Goal: Task Accomplishment & Management: Manage account settings

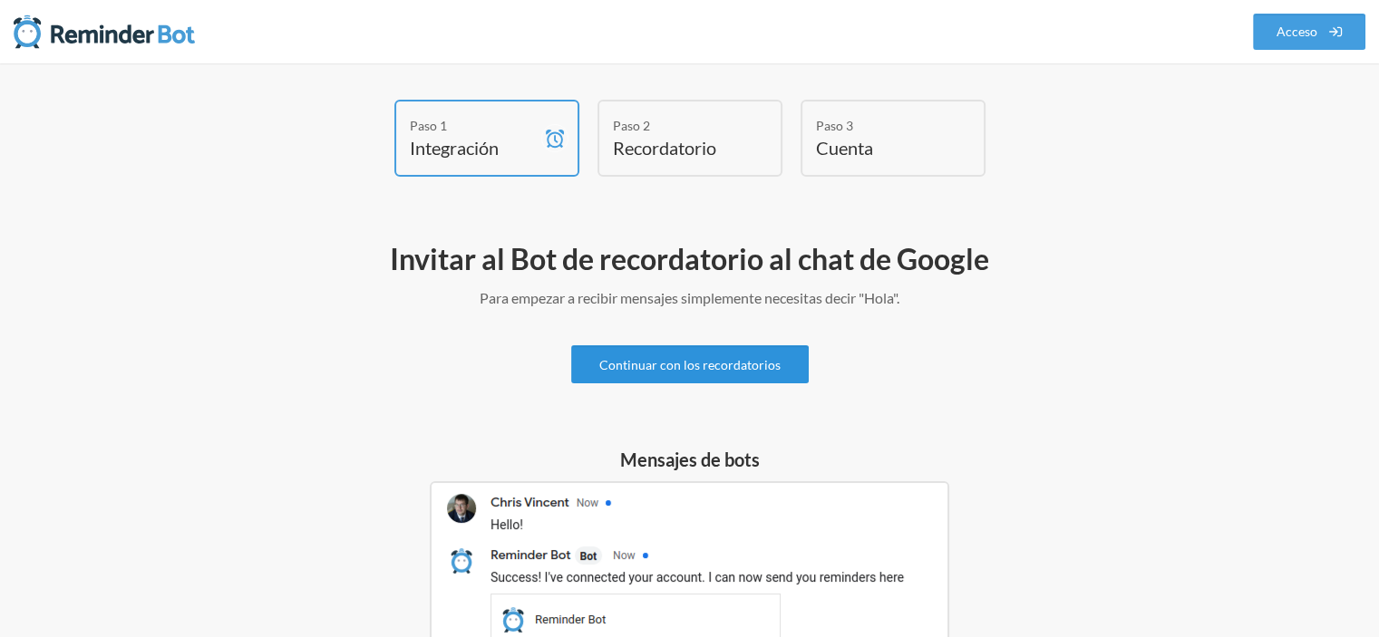
click at [683, 367] on font "Continuar con los recordatorios" at bounding box center [689, 364] width 181 height 15
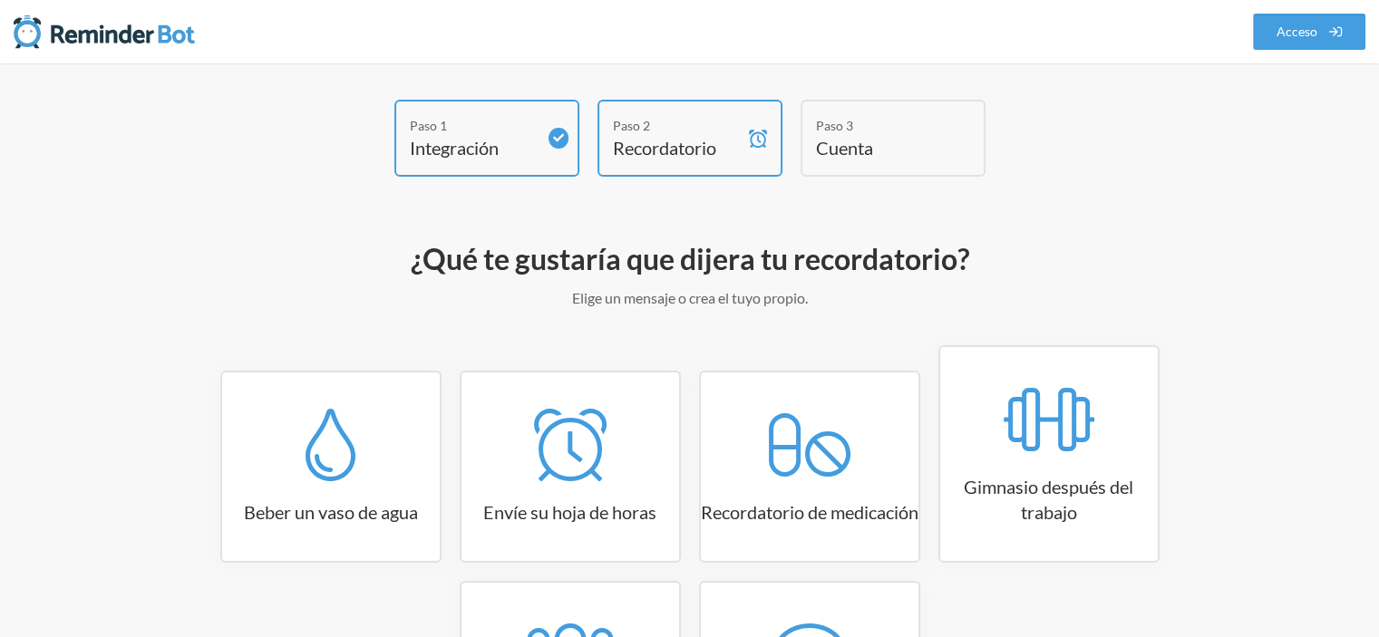
click at [851, 141] on font "Cuenta" at bounding box center [844, 148] width 57 height 22
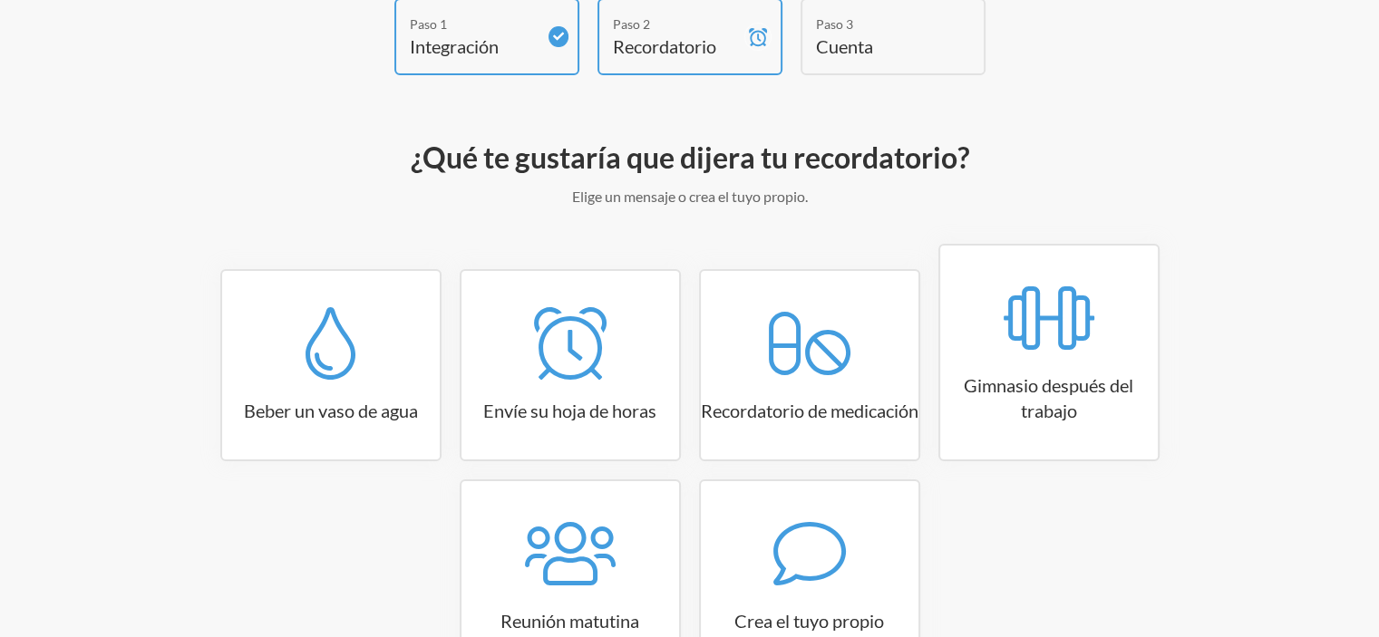
scroll to position [51, 0]
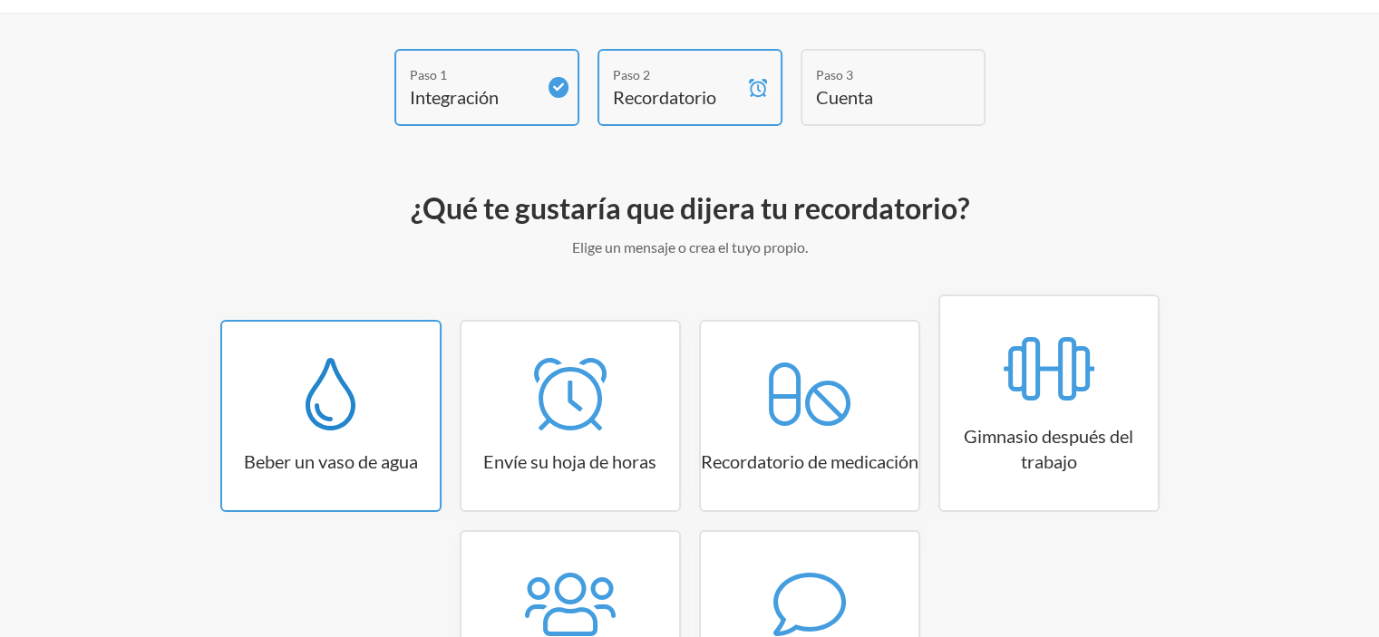
click at [336, 422] on icon at bounding box center [331, 394] width 50 height 73
select select "06:30:00"
select select "true"
select select "11:00:00"
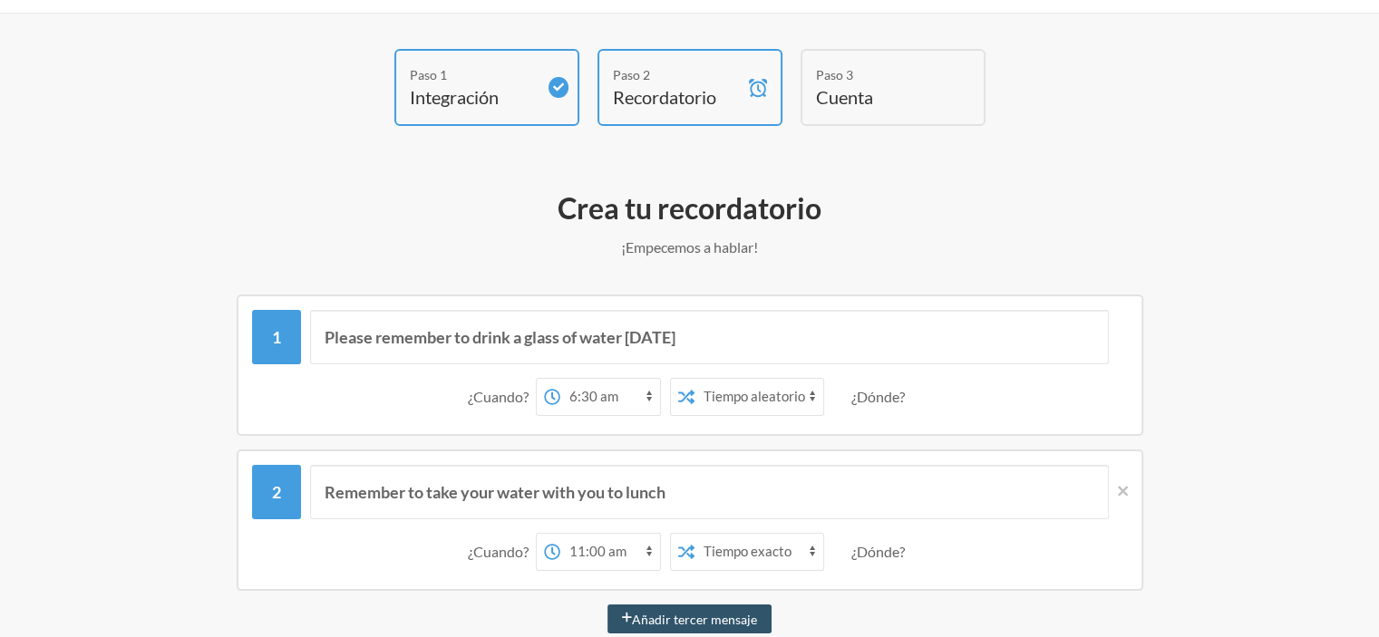
click at [752, 397] on select "Tiempo exacto Tiempo aleatorio" at bounding box center [758, 397] width 129 height 36
click at [694, 379] on select "Tiempo exacto Tiempo aleatorio" at bounding box center [758, 397] width 129 height 36
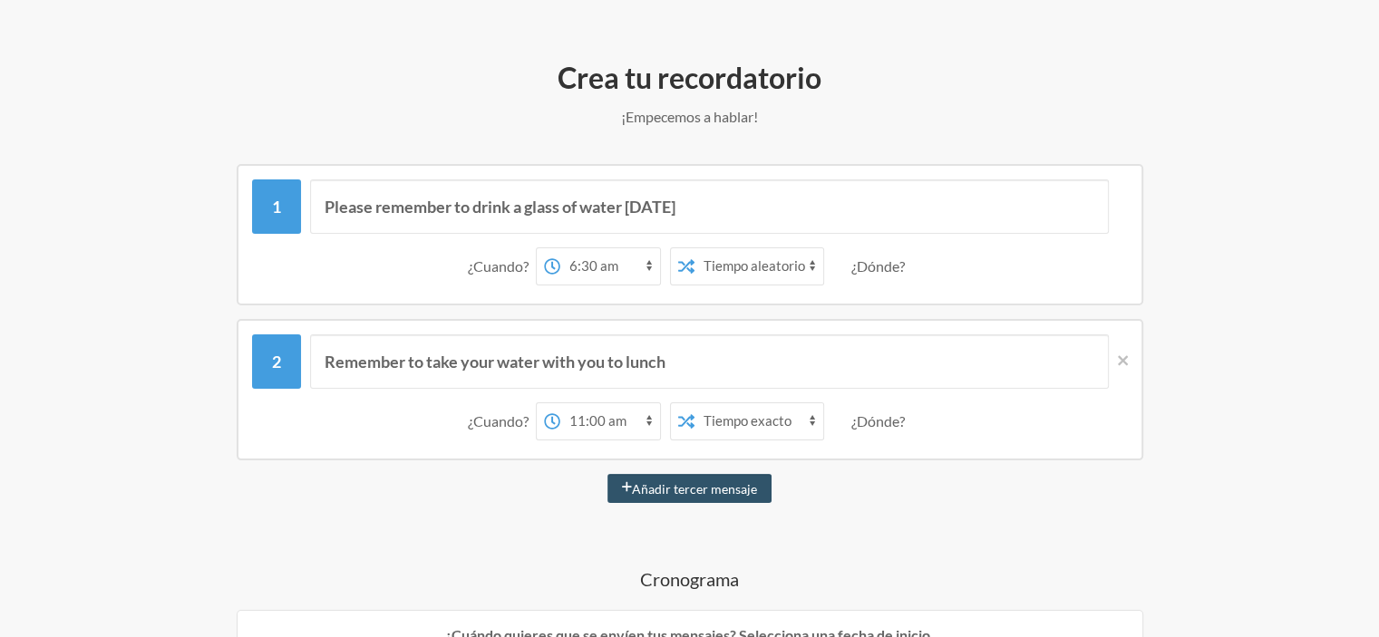
scroll to position [232, 0]
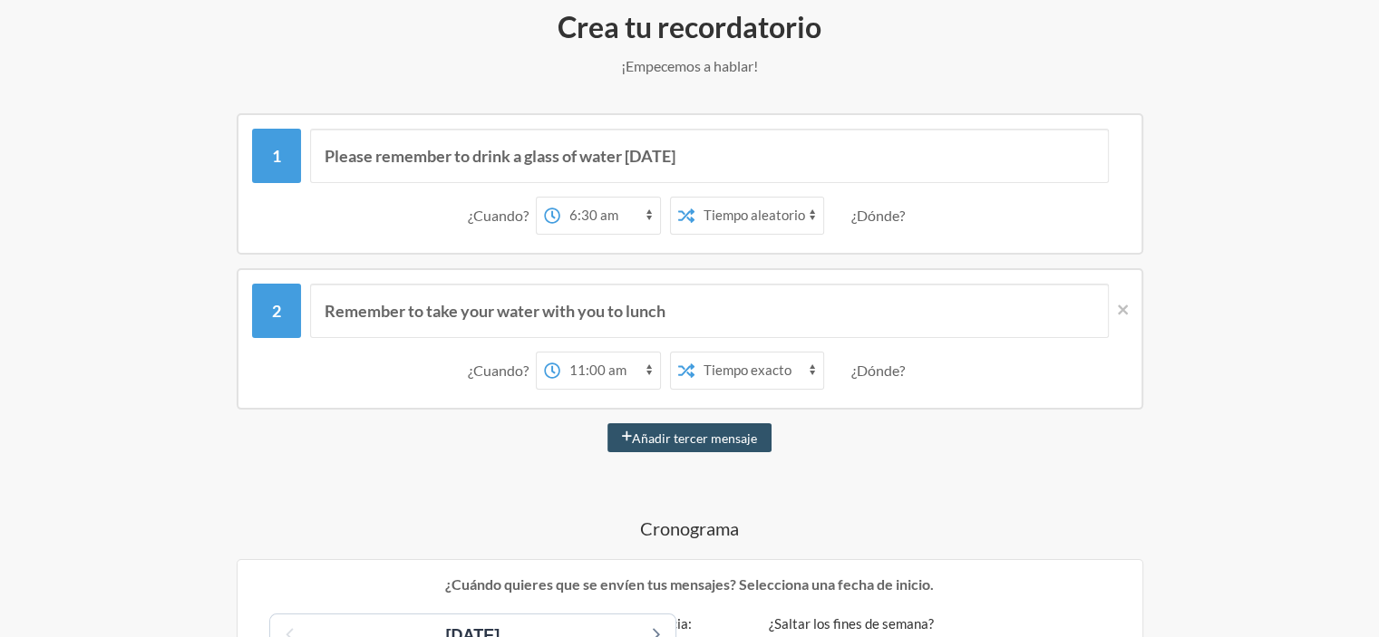
drag, startPoint x: 694, startPoint y: 438, endPoint x: 815, endPoint y: 490, distance: 131.2
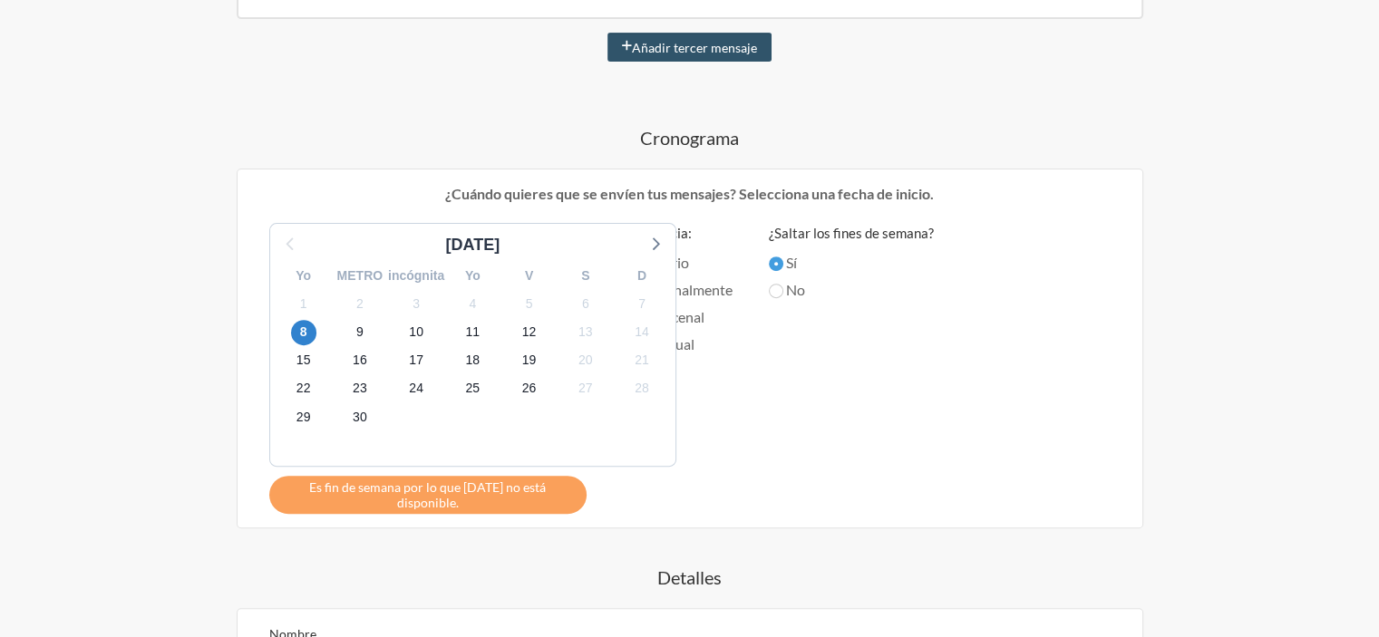
scroll to position [595, 0]
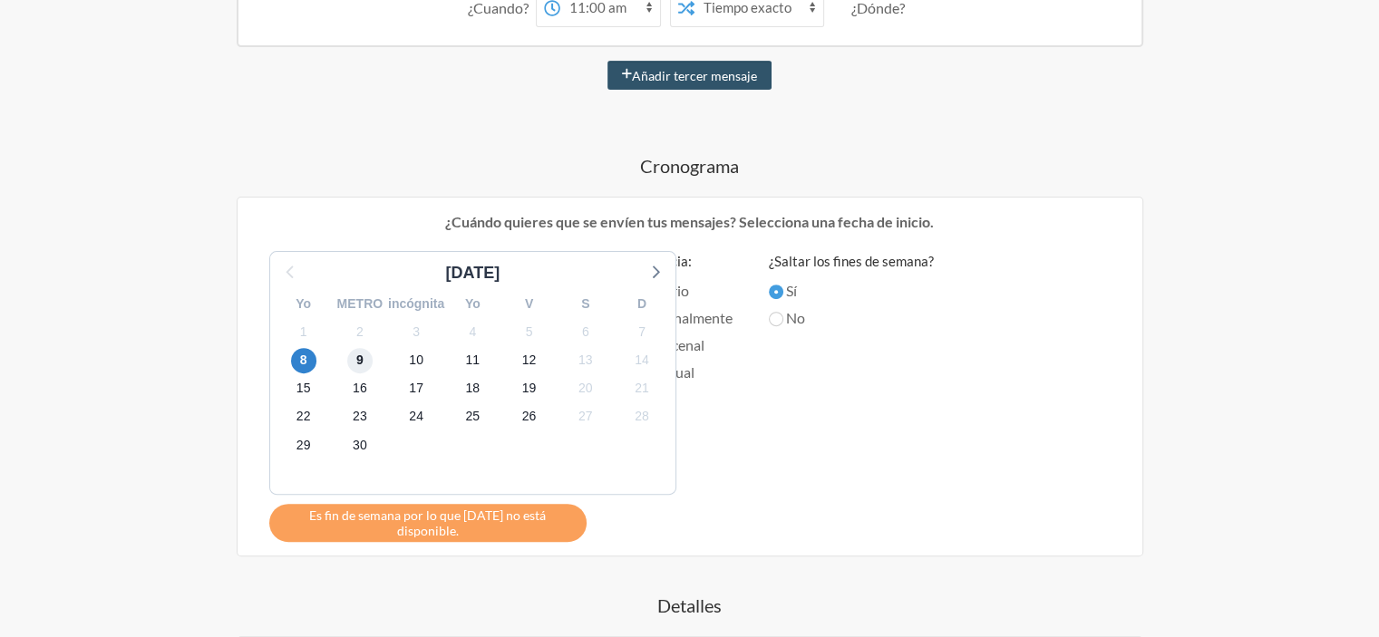
click at [366, 354] on span "9" at bounding box center [359, 360] width 25 height 25
click at [310, 350] on span "8" at bounding box center [303, 360] width 25 height 25
click at [959, 384] on div "[DATE] Yo METRO incógnita Yo V S D 1 2 3 4 5 6 7 8 9 10 11 12 13 14 15 16 17 18…" at bounding box center [690, 396] width 878 height 291
click at [779, 314] on input "No" at bounding box center [776, 319] width 15 height 15
radio input "true"
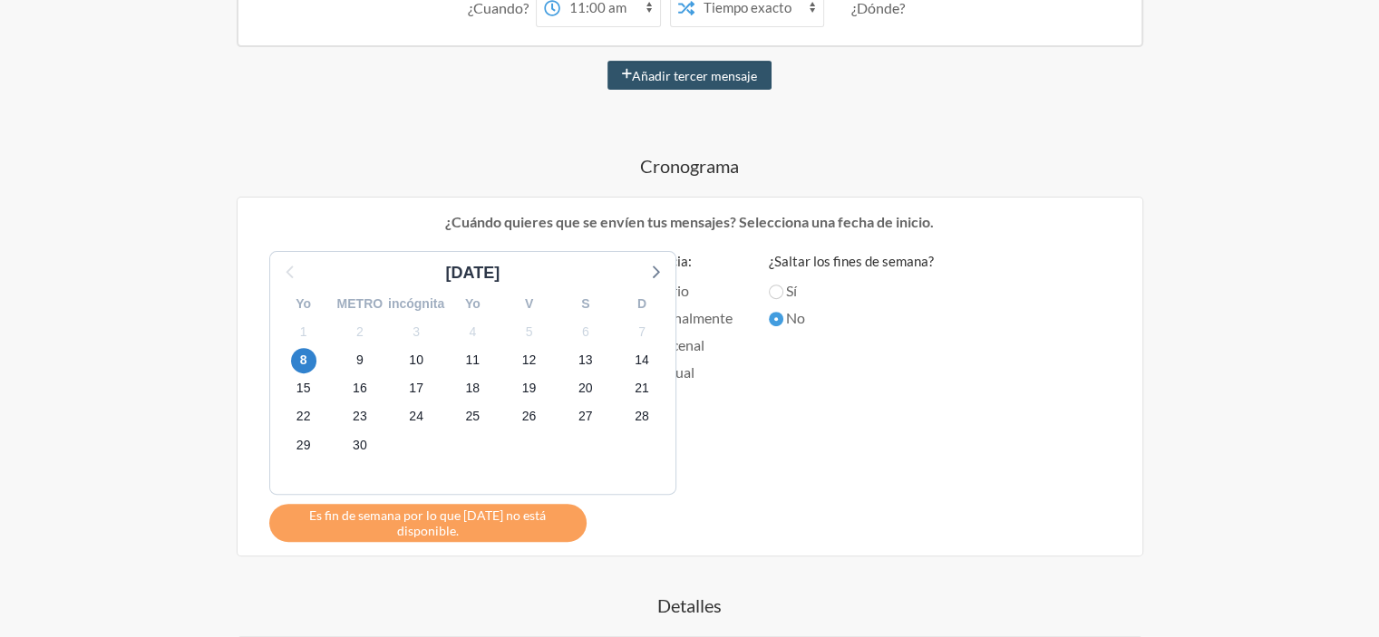
click at [886, 467] on div "¿Saltar los fines de semana? Sí No" at bounding box center [851, 392] width 165 height 282
click at [868, 414] on div "¿Saltar los fines de semana? Sí No" at bounding box center [851, 392] width 165 height 282
click at [870, 412] on div "¿Saltar los fines de semana? Sí No" at bounding box center [851, 392] width 165 height 282
click at [302, 354] on font "8" at bounding box center [303, 360] width 7 height 15
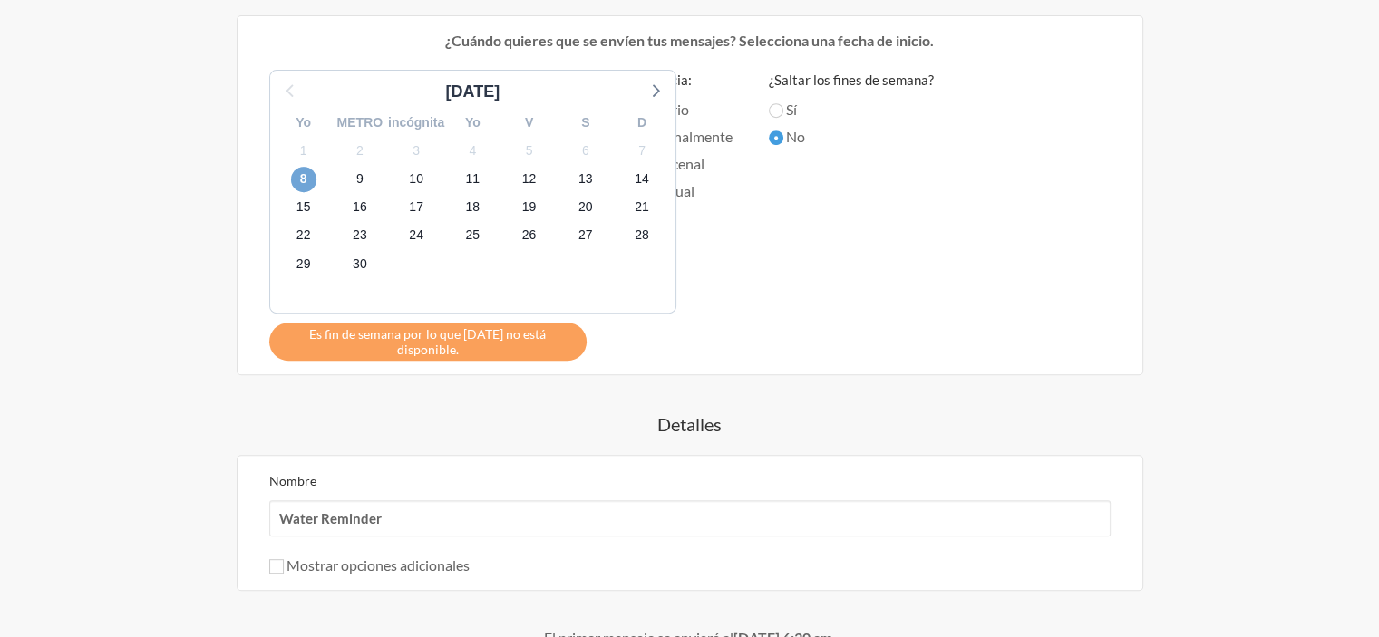
scroll to position [948, 0]
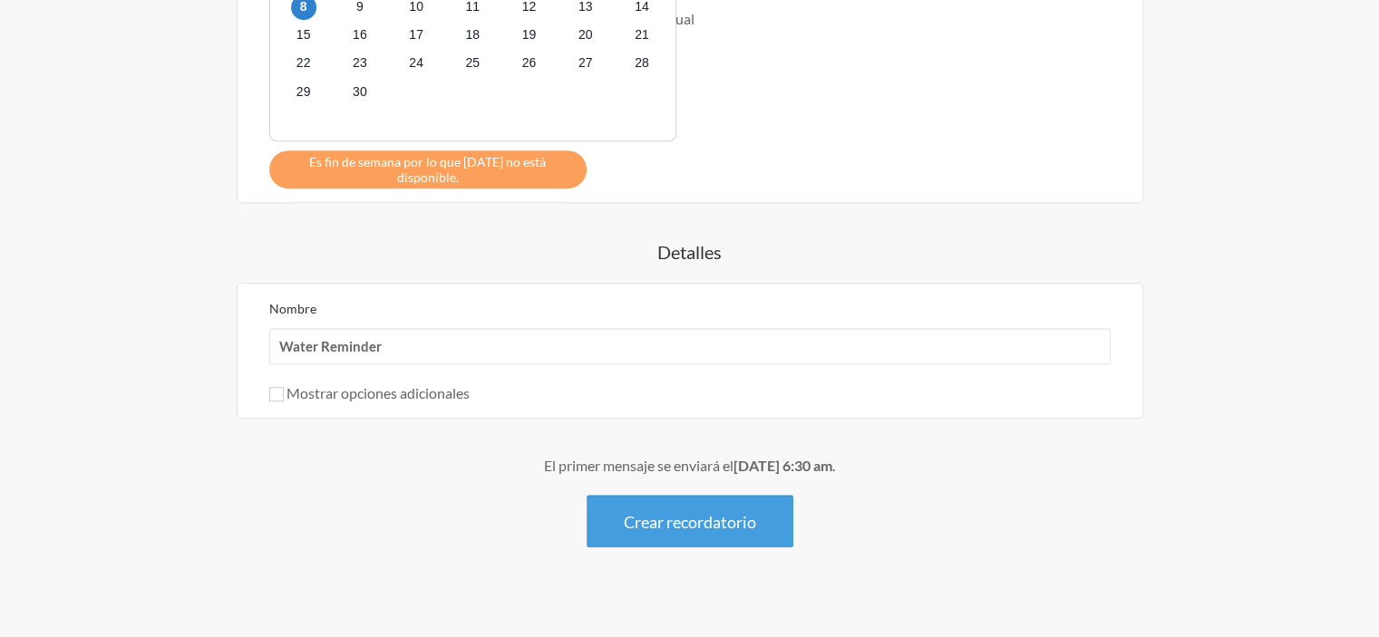
drag, startPoint x: 671, startPoint y: 497, endPoint x: 412, endPoint y: 494, distance: 259.3
click at [515, 508] on div "El primer mensaje se enviará el [DATE] 6:30 am . Crear recordatorio" at bounding box center [690, 501] width 1052 height 92
click at [277, 387] on input "Mostrar opciones adicionales" at bounding box center [276, 394] width 15 height 15
checkbox input "true"
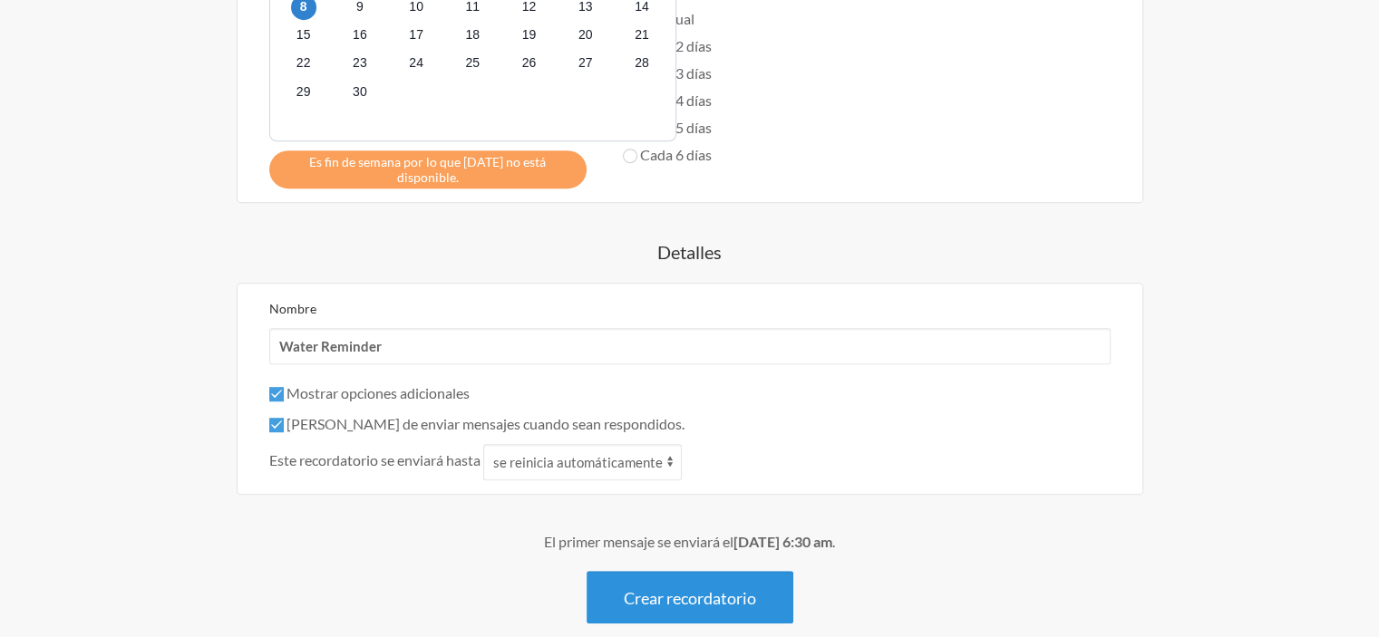
click at [714, 588] on font "Crear recordatorio" at bounding box center [690, 598] width 132 height 20
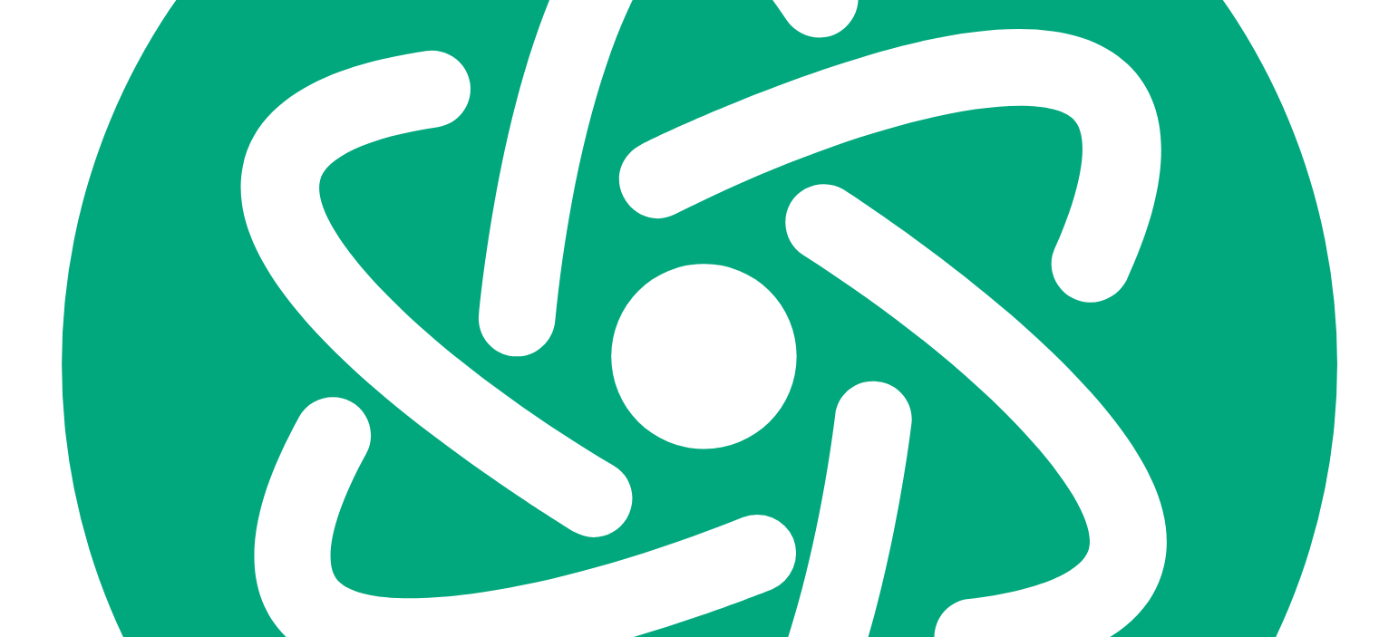
scroll to position [0, 0]
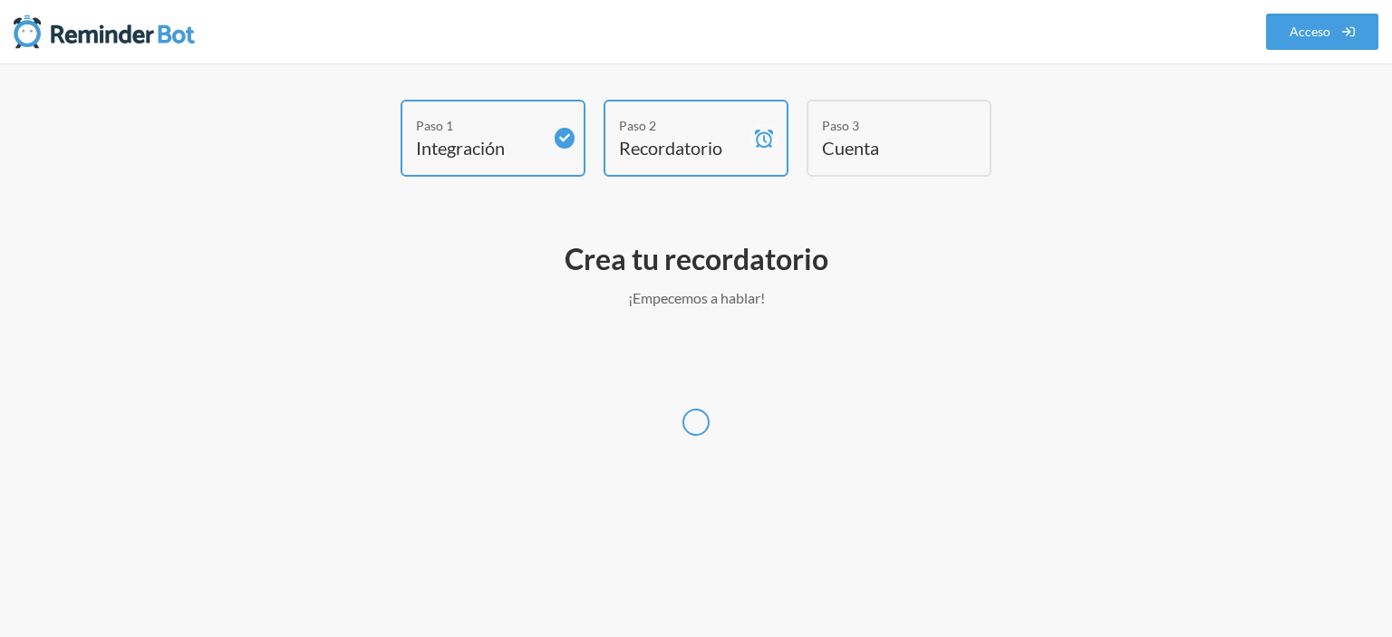
select select "Europe/[GEOGRAPHIC_DATA]"
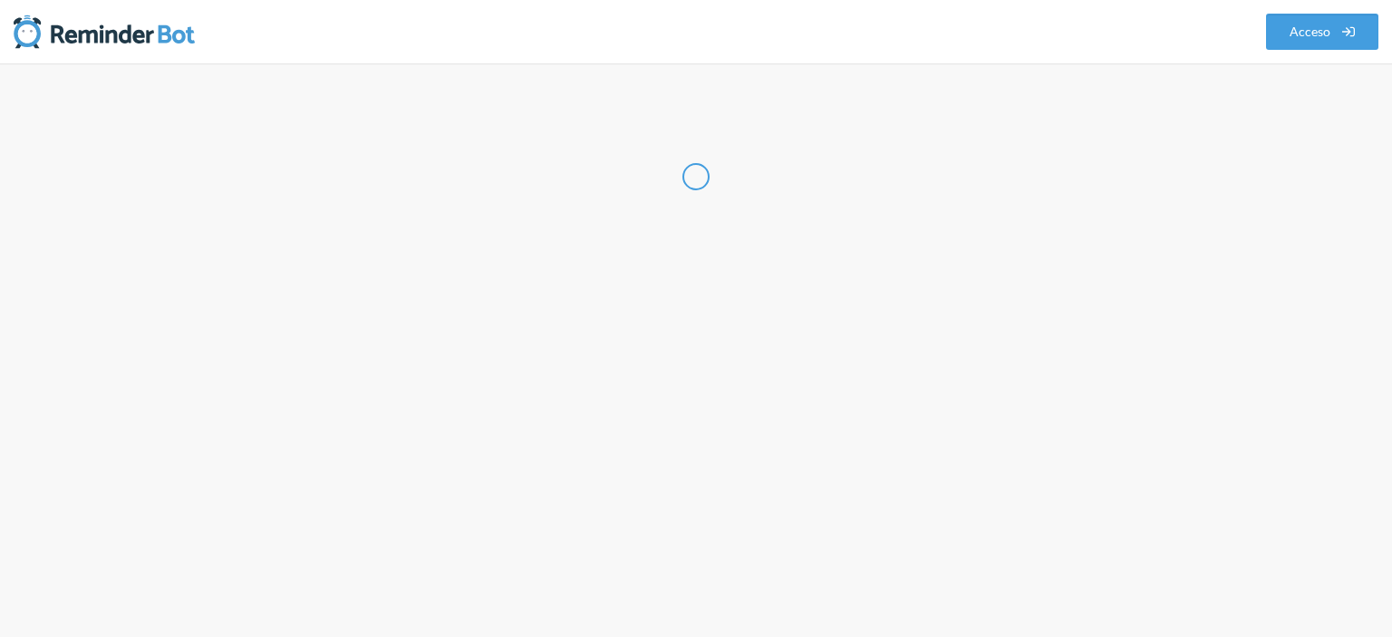
select select "ES"
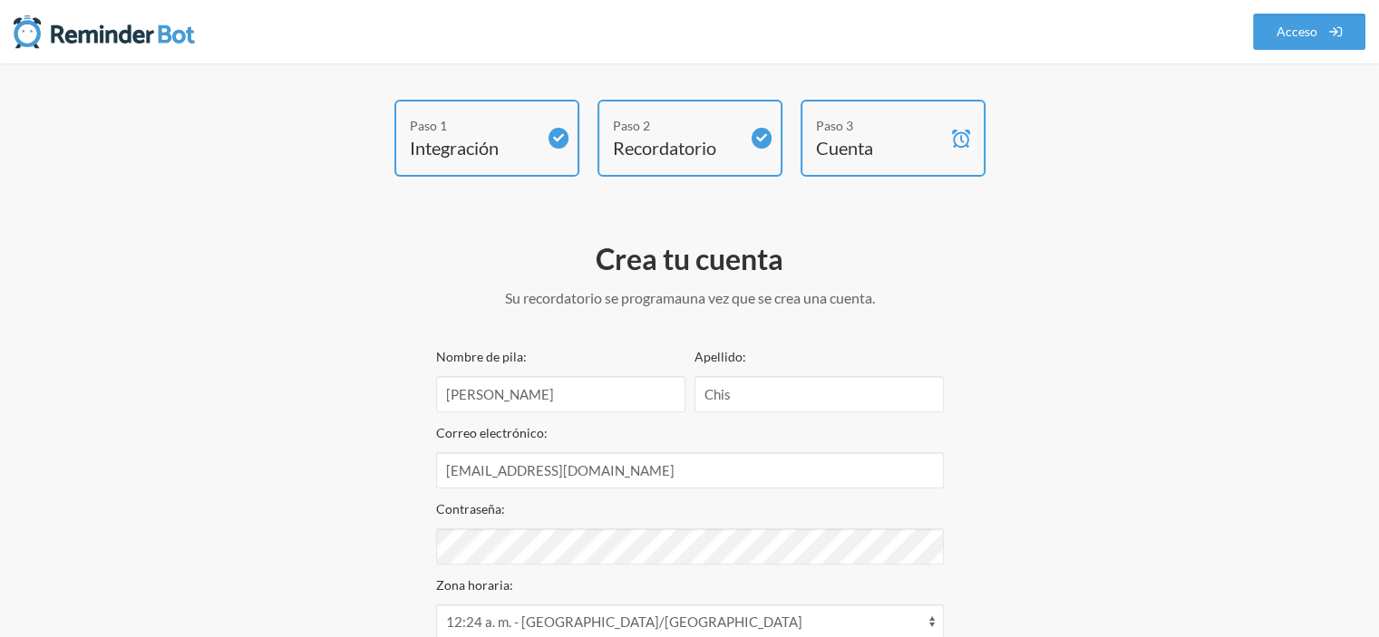
click at [859, 133] on div "Paso 3" at bounding box center [879, 125] width 127 height 19
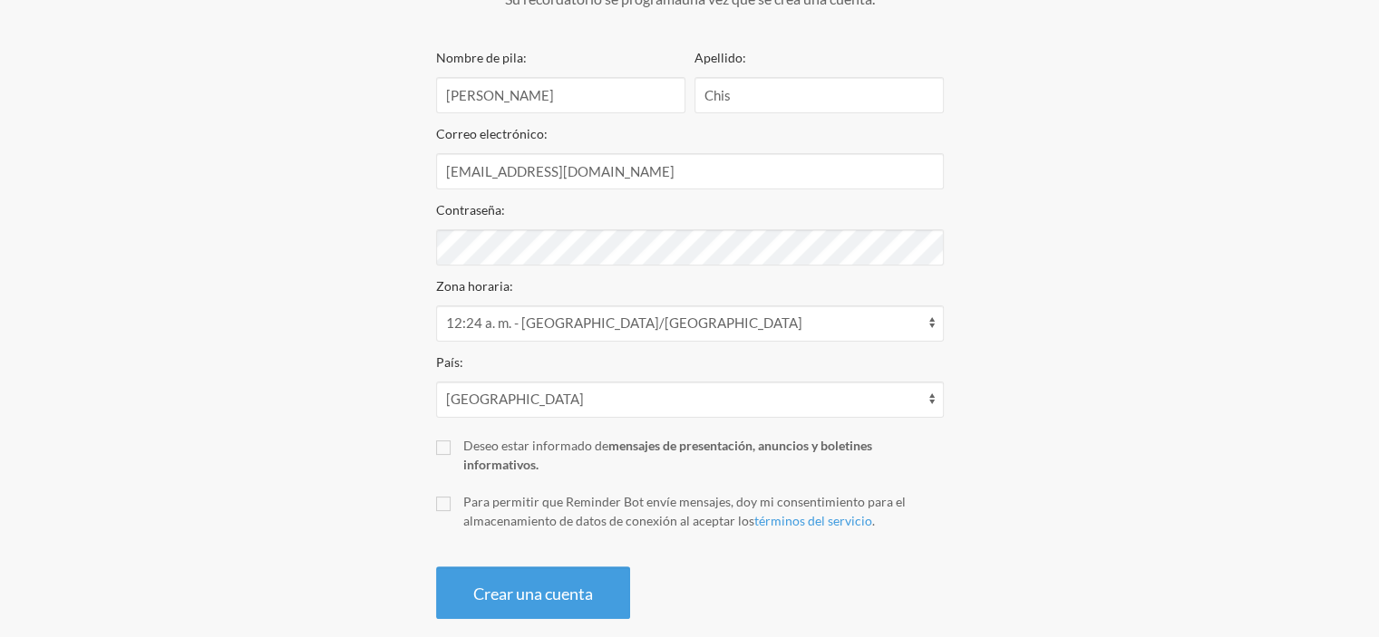
scroll to position [325, 0]
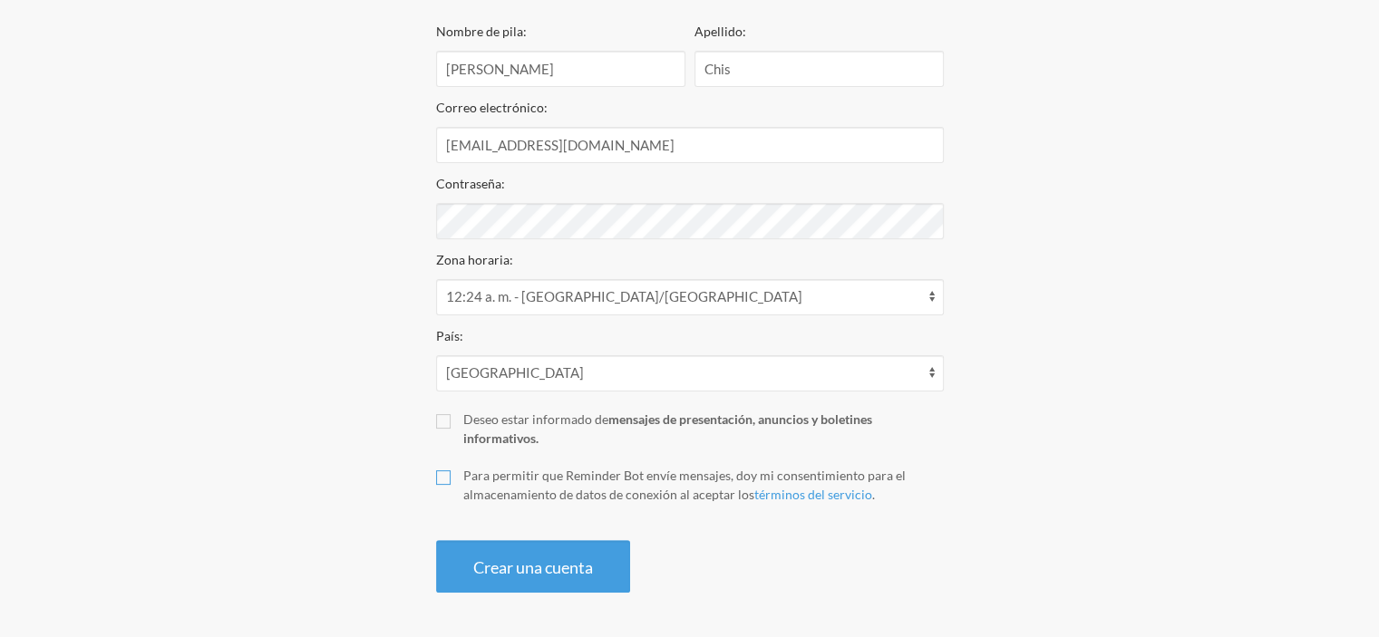
click at [444, 477] on input "Para permitir que Reminder Bot envíe mensajes, doy mi consentimiento para el al…" at bounding box center [443, 478] width 15 height 15
checkbox input "true"
click at [526, 564] on font "Crear una cuenta" at bounding box center [533, 568] width 120 height 20
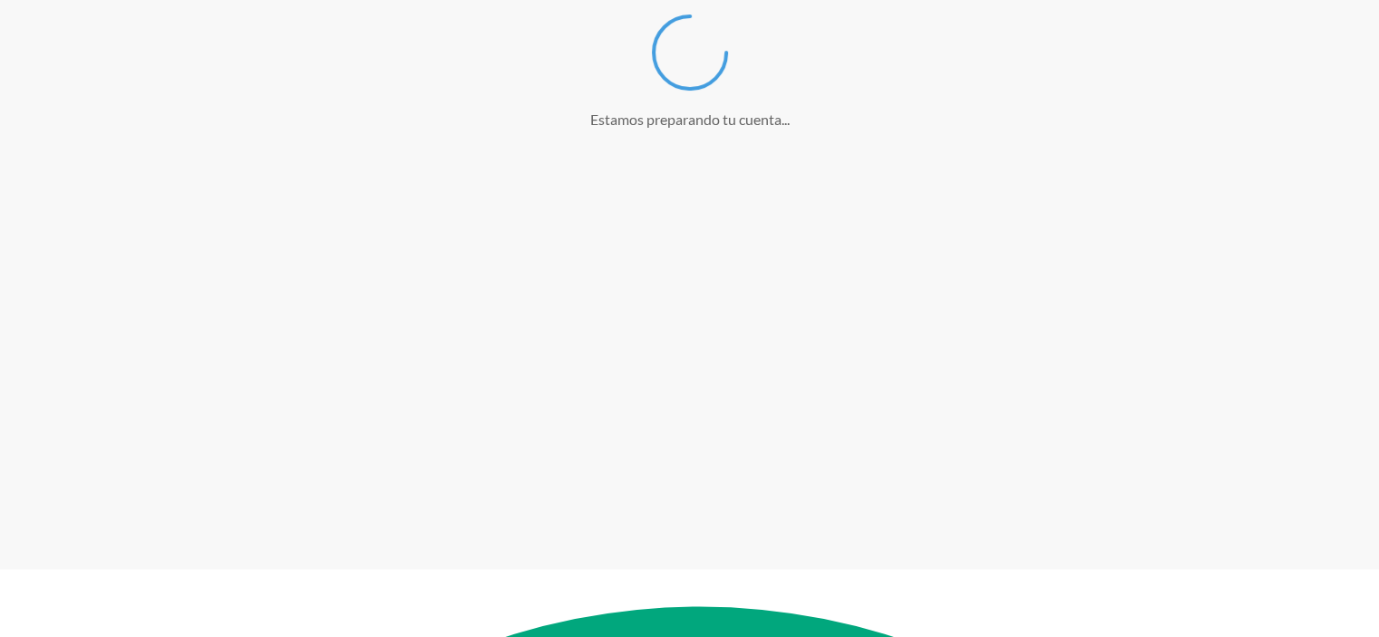
scroll to position [257, 0]
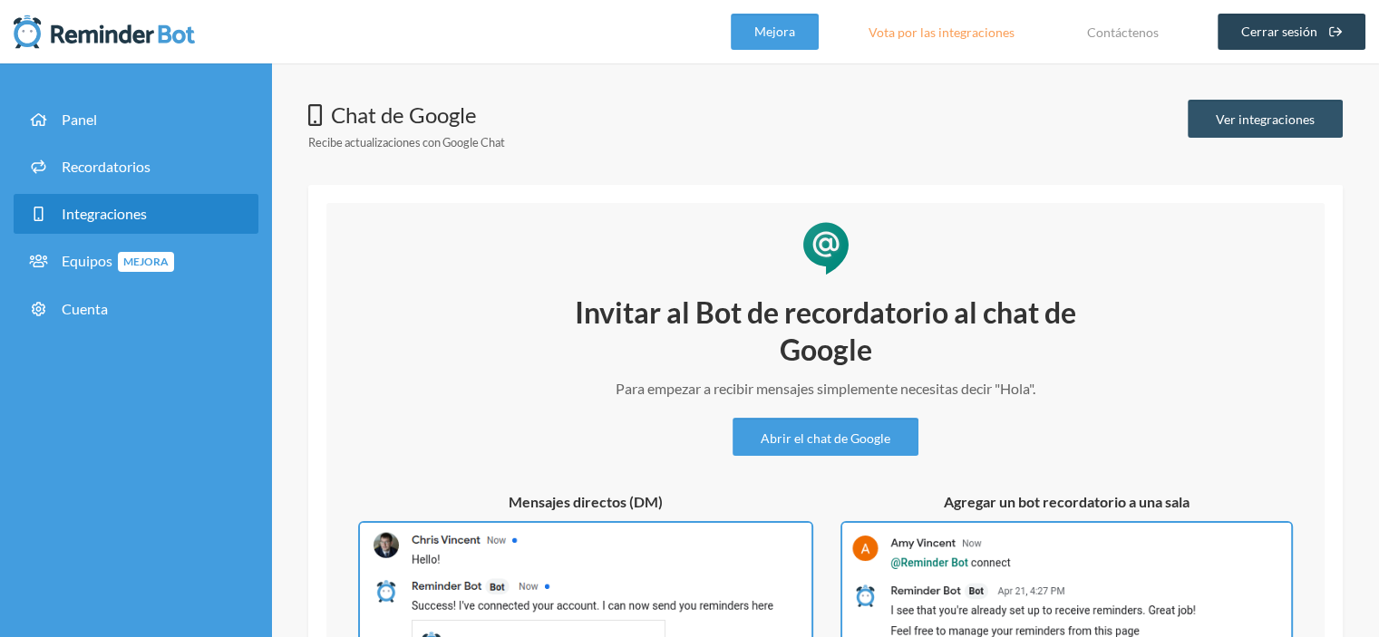
click at [1284, 32] on font "Cerrar sesión" at bounding box center [1279, 31] width 76 height 15
